Goal: Check status: Check status

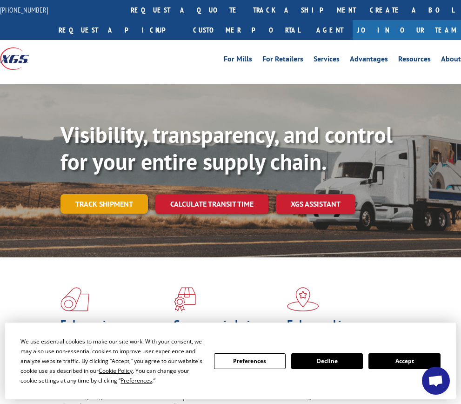
click at [94, 207] on link "Track shipment" at bounding box center [103, 204] width 87 height 20
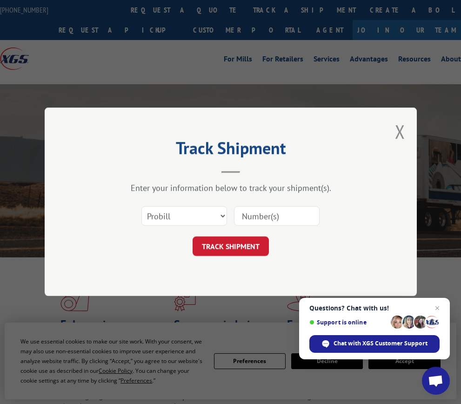
click at [258, 218] on input at bounding box center [277, 217] width 86 height 20
paste input "17261512"
type input "17261512"
click at [211, 217] on select "Select category... Probill BOL PO" at bounding box center [184, 217] width 86 height 20
select select "po"
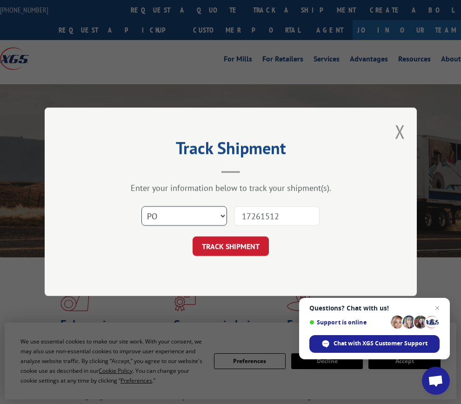
click at [141, 207] on select "Select category... Probill BOL PO" at bounding box center [184, 217] width 86 height 20
click at [243, 254] on button "TRACK SHIPMENT" at bounding box center [231, 247] width 76 height 20
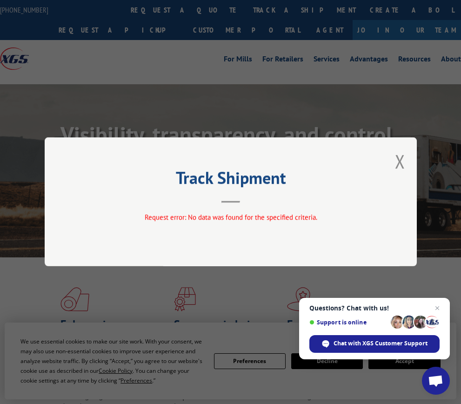
click at [438, 309] on span "Close chat" at bounding box center [437, 307] width 11 height 11
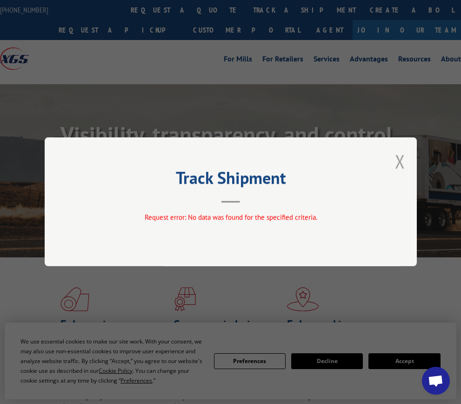
drag, startPoint x: 398, startPoint y: 161, endPoint x: 36, endPoint y: 176, distance: 362.3
click at [396, 161] on button "Close modal" at bounding box center [400, 161] width 10 height 25
